Goal: Information Seeking & Learning: Stay updated

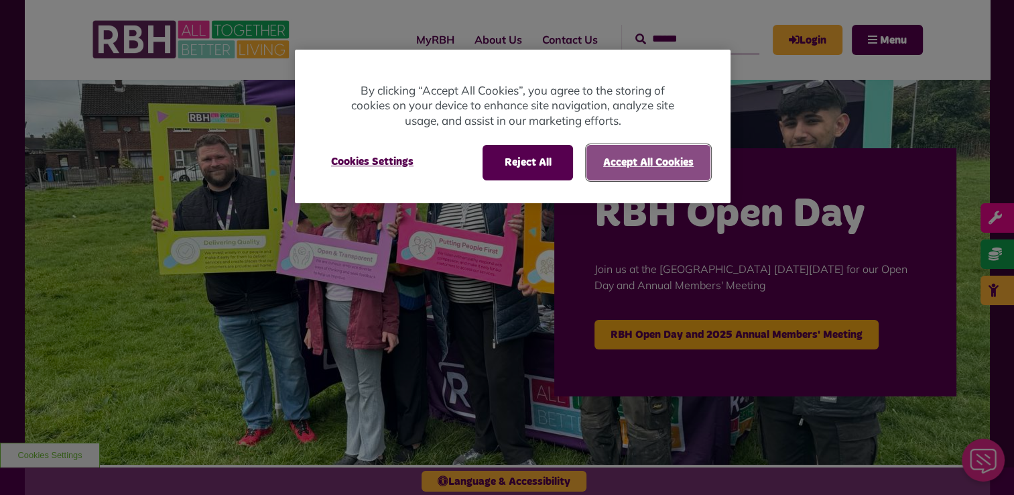
click at [619, 160] on button "Accept All Cookies" at bounding box center [649, 162] width 124 height 35
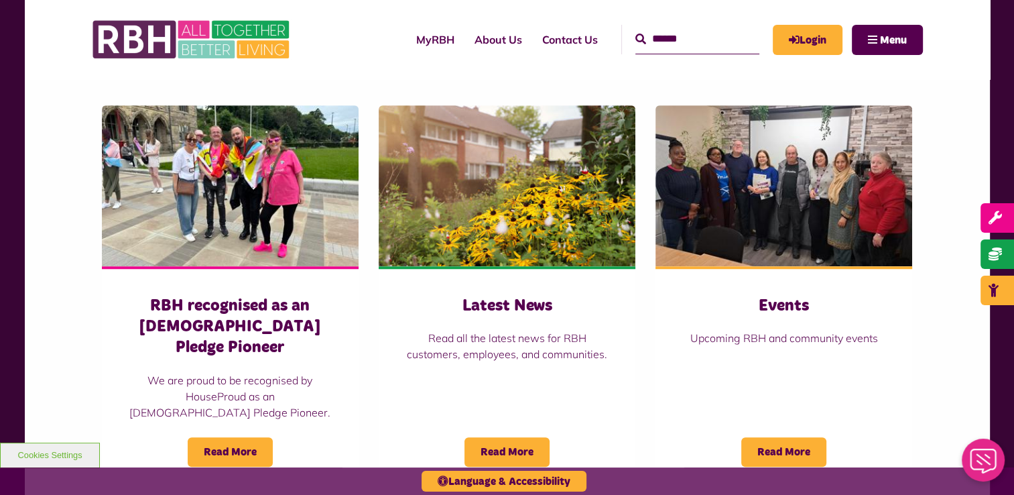
scroll to position [905, 0]
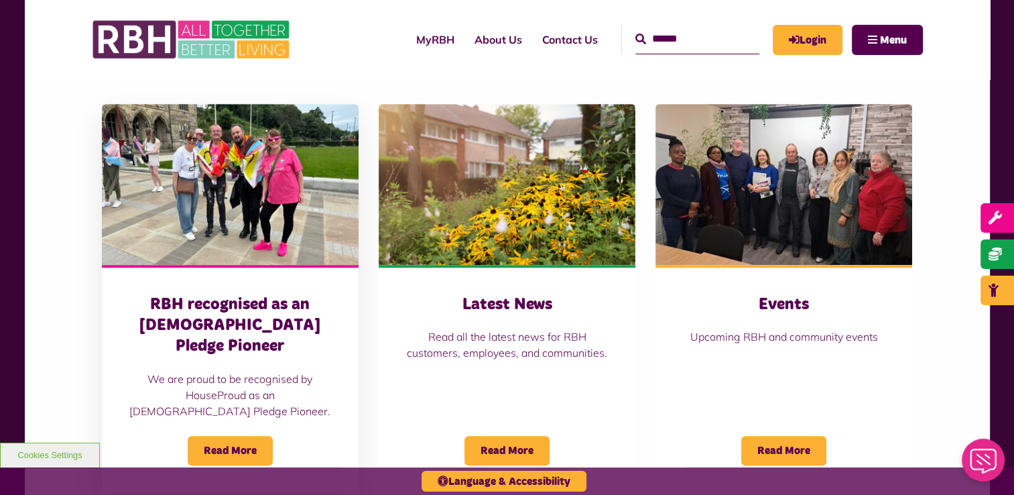
click at [265, 310] on h3 "RBH recognised as an [DEMOGRAPHIC_DATA] Pledge Pioneer" at bounding box center [230, 325] width 203 height 63
click at [497, 307] on h3 "Latest News" at bounding box center [507, 304] width 203 height 21
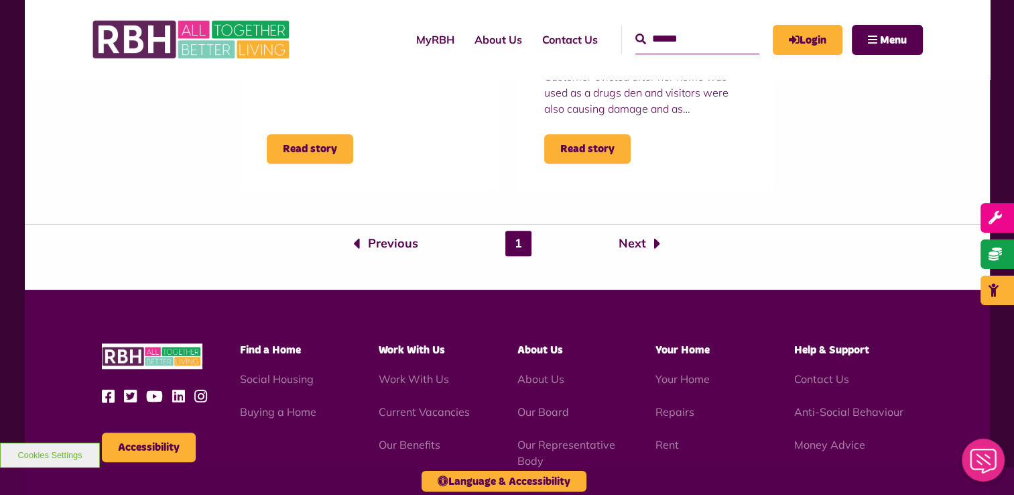
scroll to position [1172, 0]
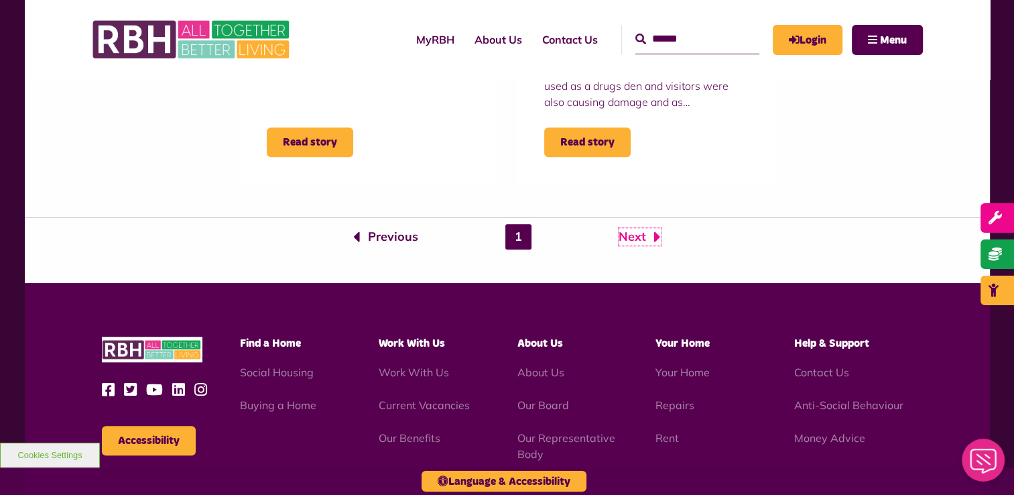
click at [633, 239] on link "Next" at bounding box center [640, 236] width 42 height 17
click at [645, 238] on link "Next" at bounding box center [640, 236] width 42 height 17
click at [656, 239] on icon "Next page" at bounding box center [657, 236] width 7 height 17
